Goal: Information Seeking & Learning: Learn about a topic

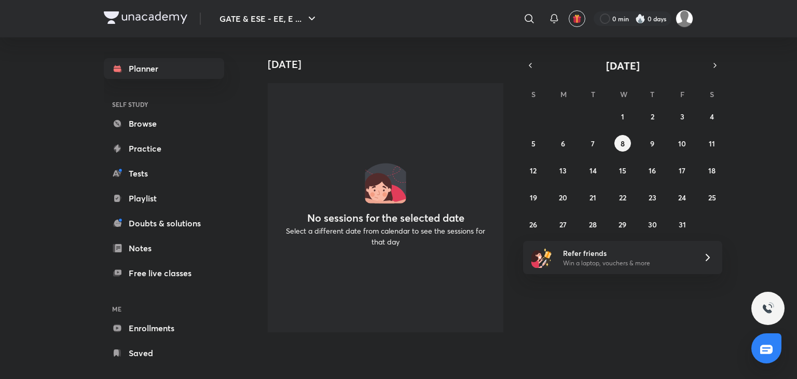
drag, startPoint x: 352, startPoint y: 71, endPoint x: 333, endPoint y: 75, distance: 19.5
click at [352, 71] on div "Today No sessions for the selected date Select a different date from calendar t…" at bounding box center [381, 188] width 256 height 303
click at [165, 125] on link "Browse" at bounding box center [164, 123] width 120 height 21
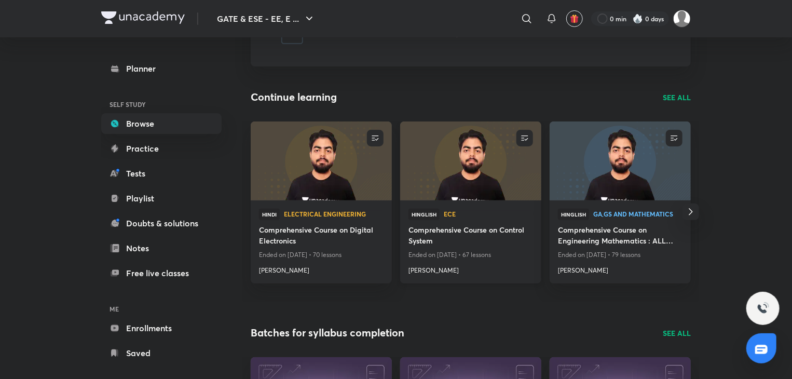
scroll to position [104, 0]
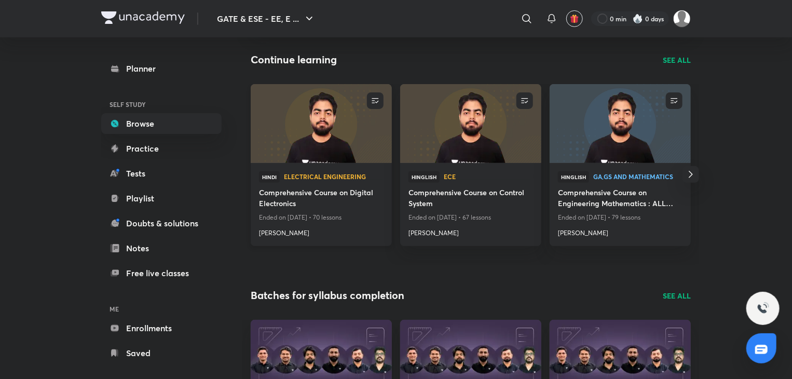
click at [333, 140] on img at bounding box center [321, 123] width 144 height 80
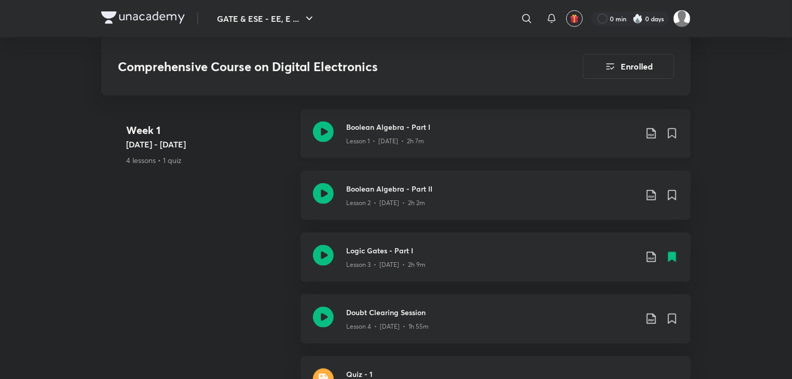
scroll to position [623, 0]
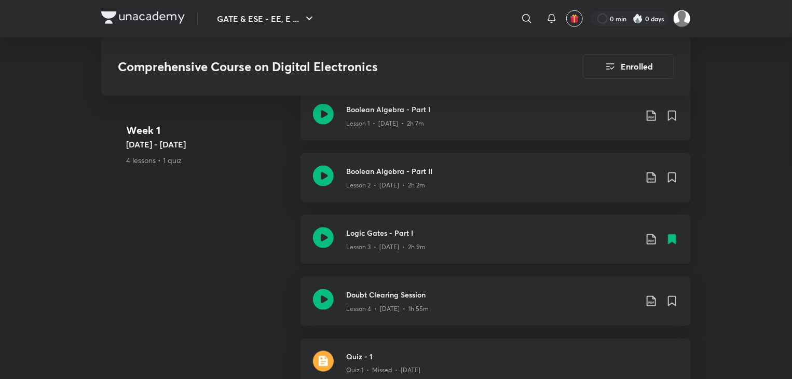
click at [325, 236] on icon at bounding box center [323, 237] width 21 height 21
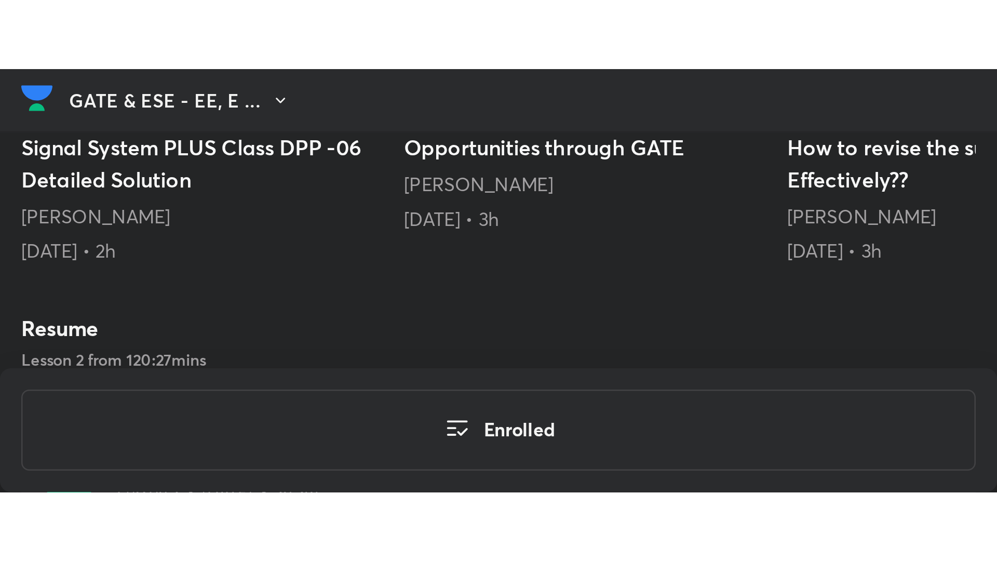
scroll to position [602, 0]
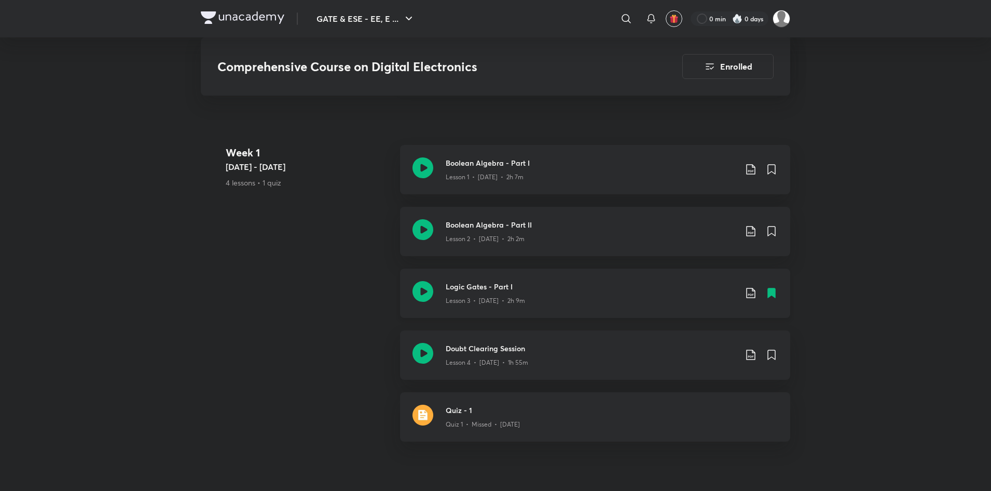
scroll to position [571, 0]
click at [522, 344] on h3 "Doubt Clearing Session" at bounding box center [591, 346] width 291 height 11
